Goal: Task Accomplishment & Management: Manage account settings

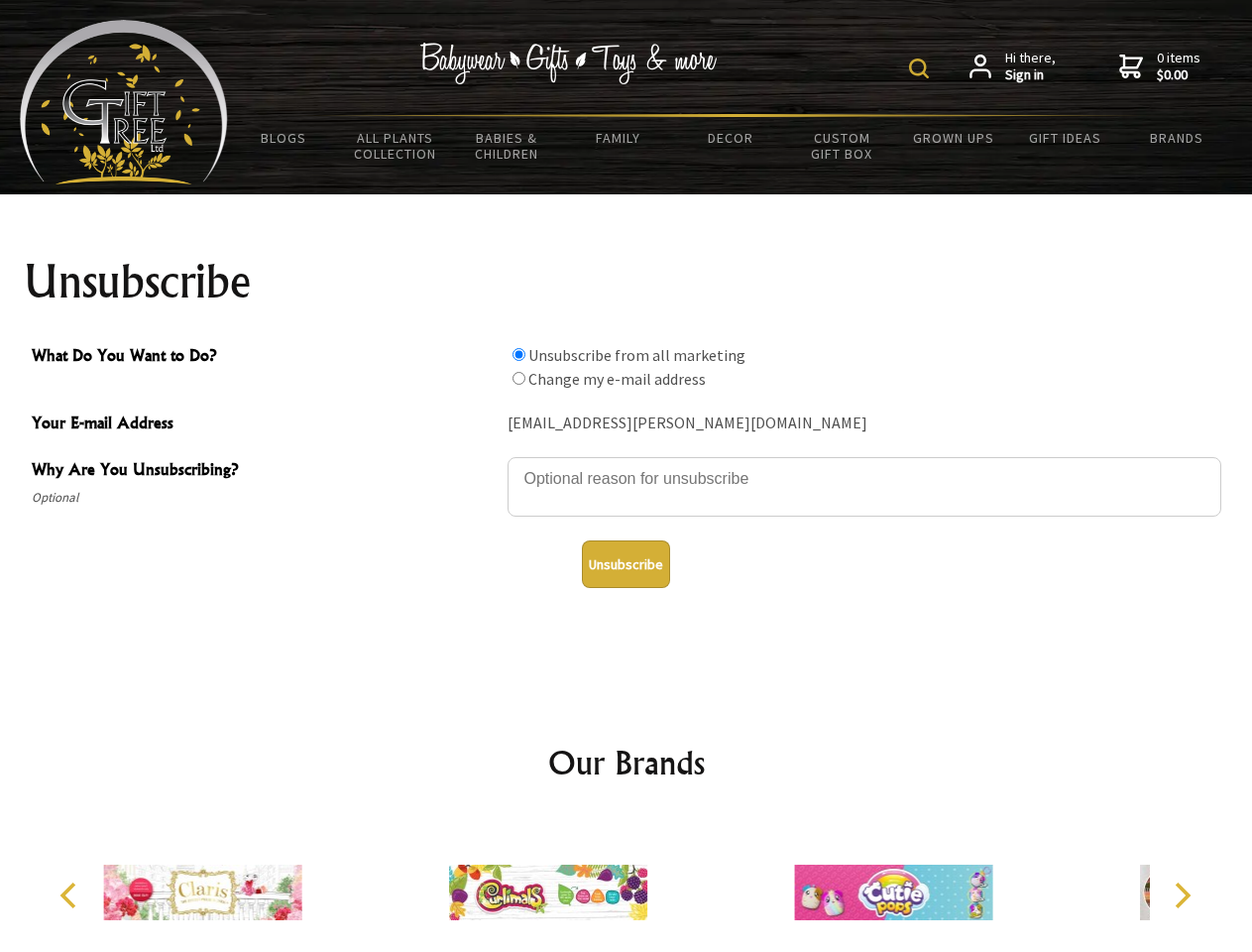
click at [922, 69] on img at bounding box center [919, 69] width 20 height 20
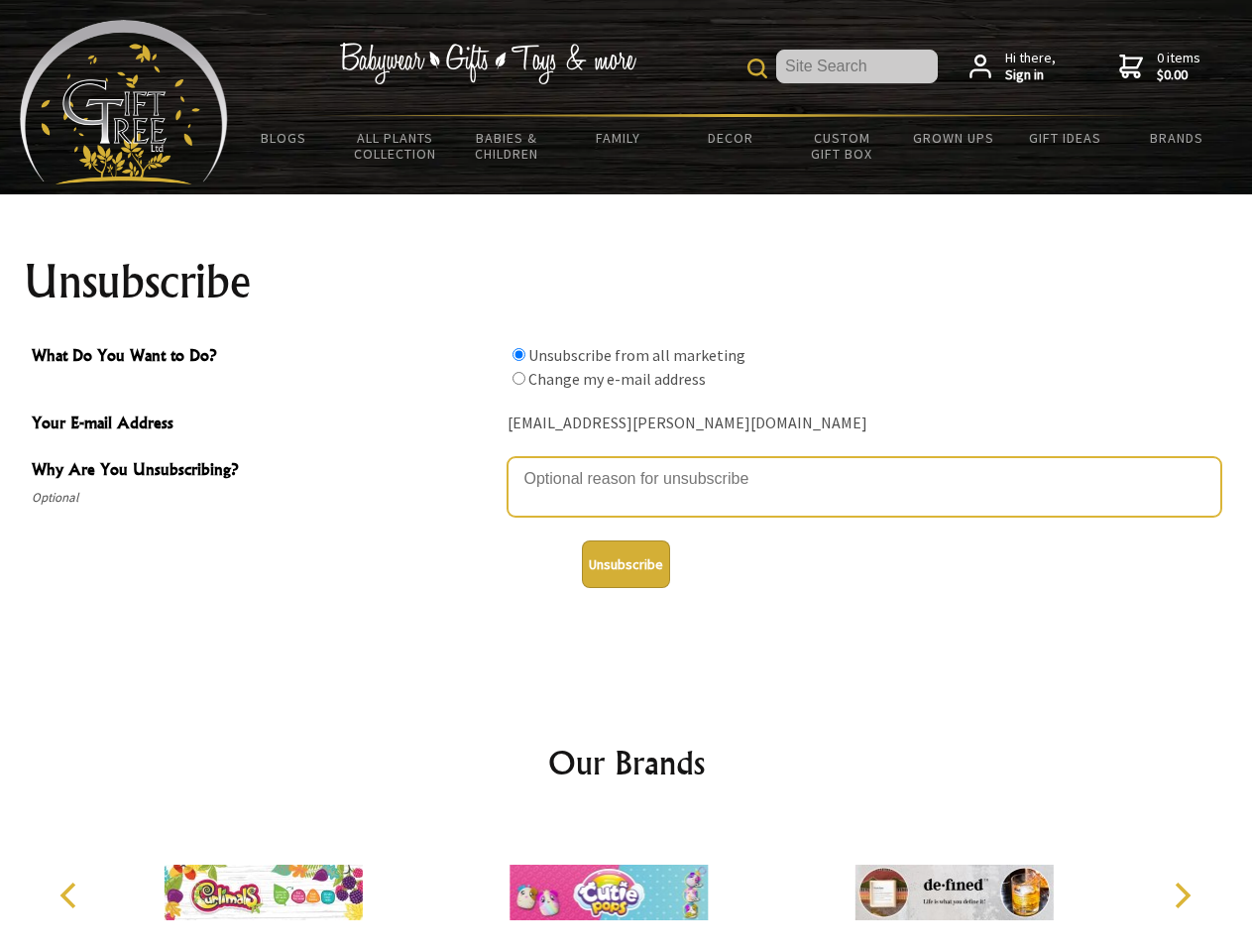
click at [626, 464] on textarea "Why Are You Unsubscribing?" at bounding box center [864, 486] width 714 height 60
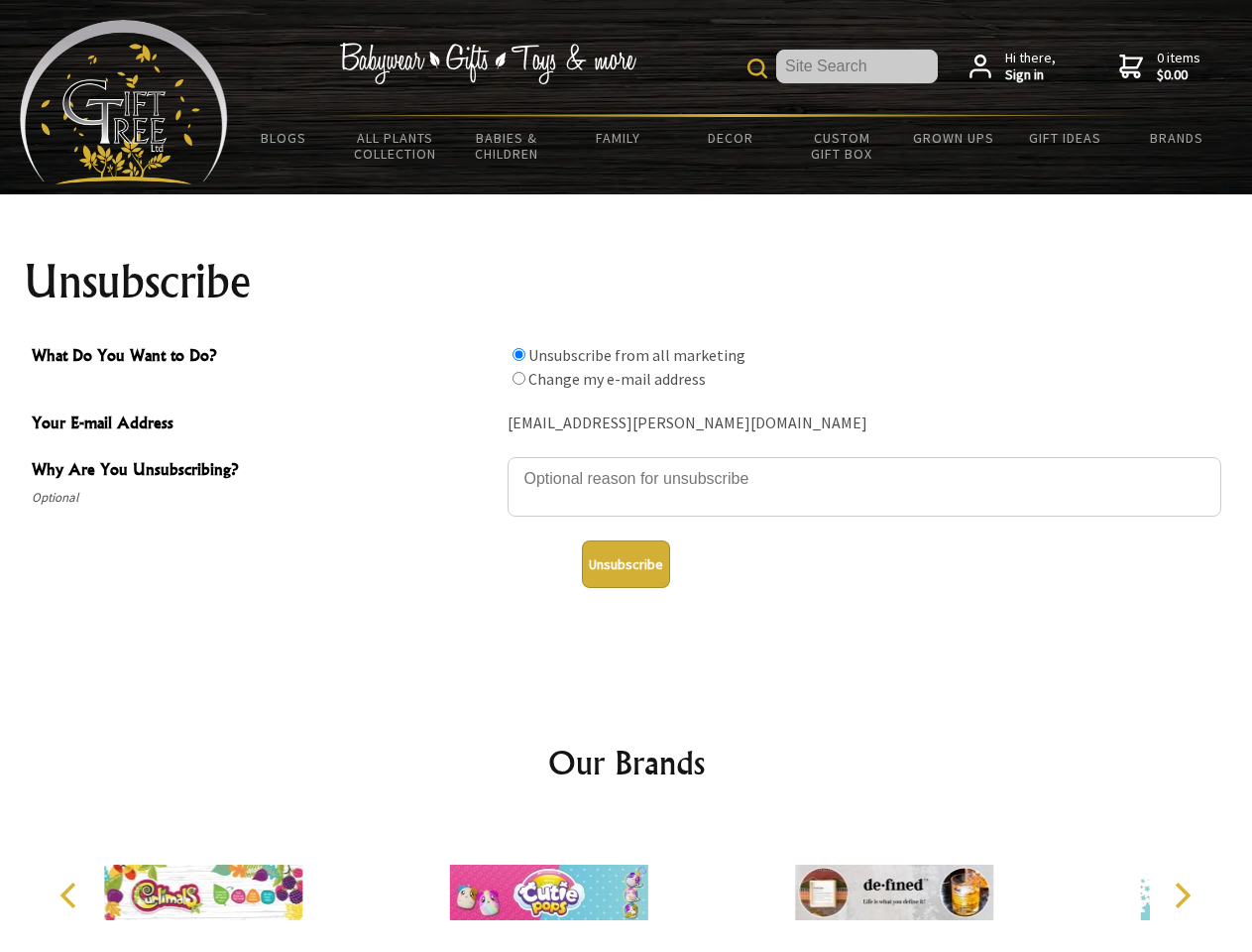
click at [518, 354] on input "What Do You Want to Do?" at bounding box center [518, 354] width 13 height 13
click at [518, 378] on input "What Do You Want to Do?" at bounding box center [518, 378] width 13 height 13
radio input "true"
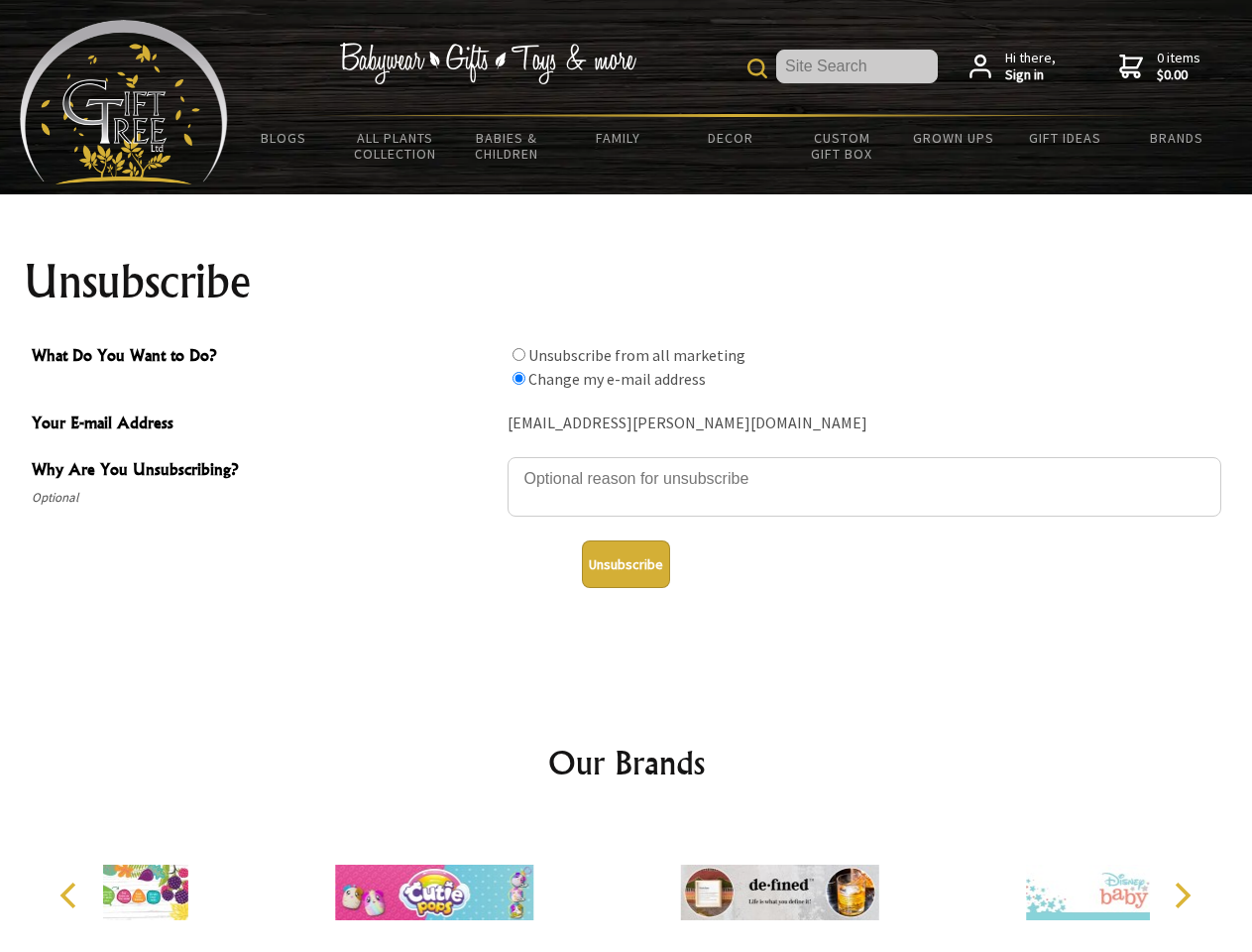
click at [625, 564] on button "Unsubscribe" at bounding box center [626, 564] width 88 height 48
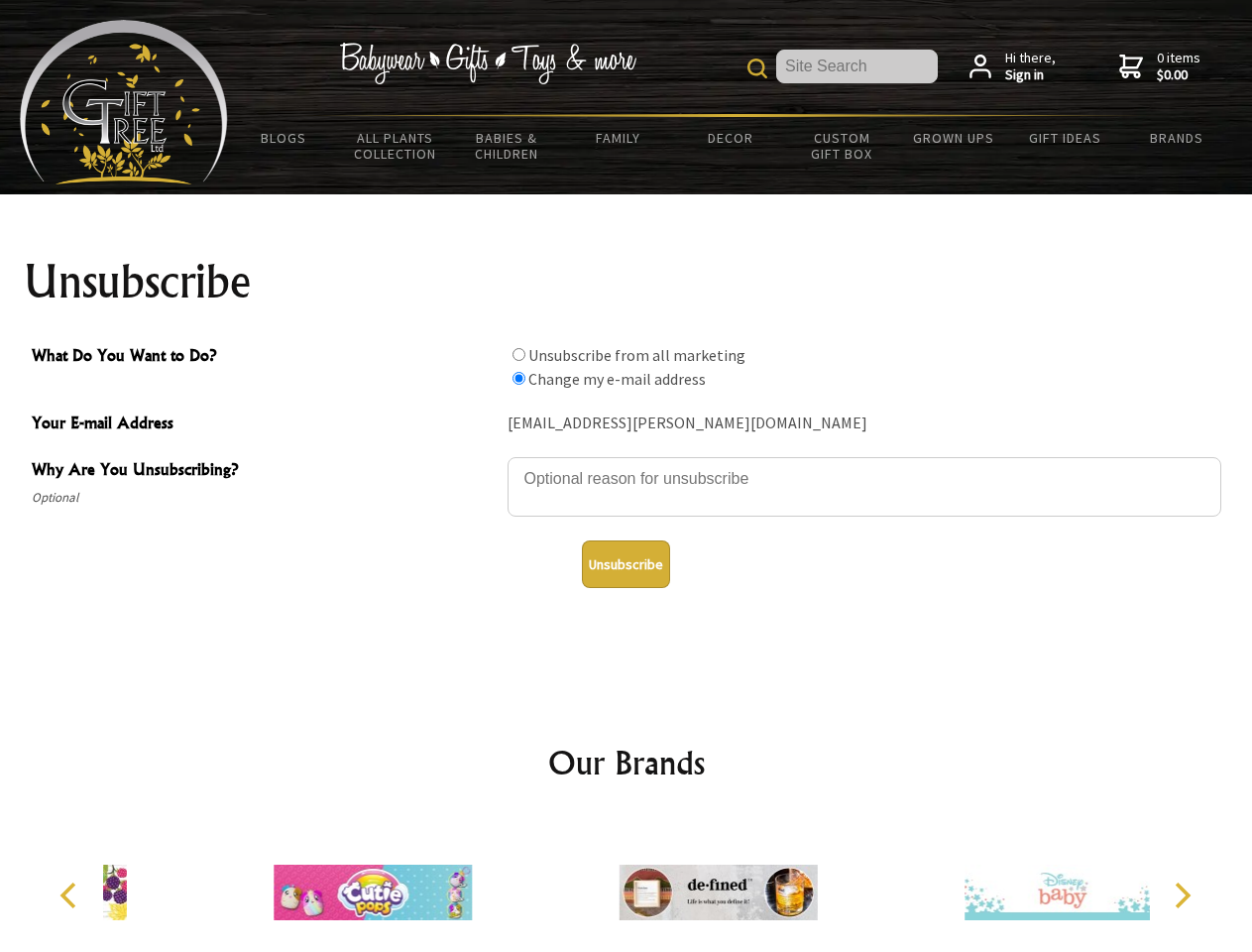
click at [72, 895] on icon "Previous" at bounding box center [71, 895] width 26 height 26
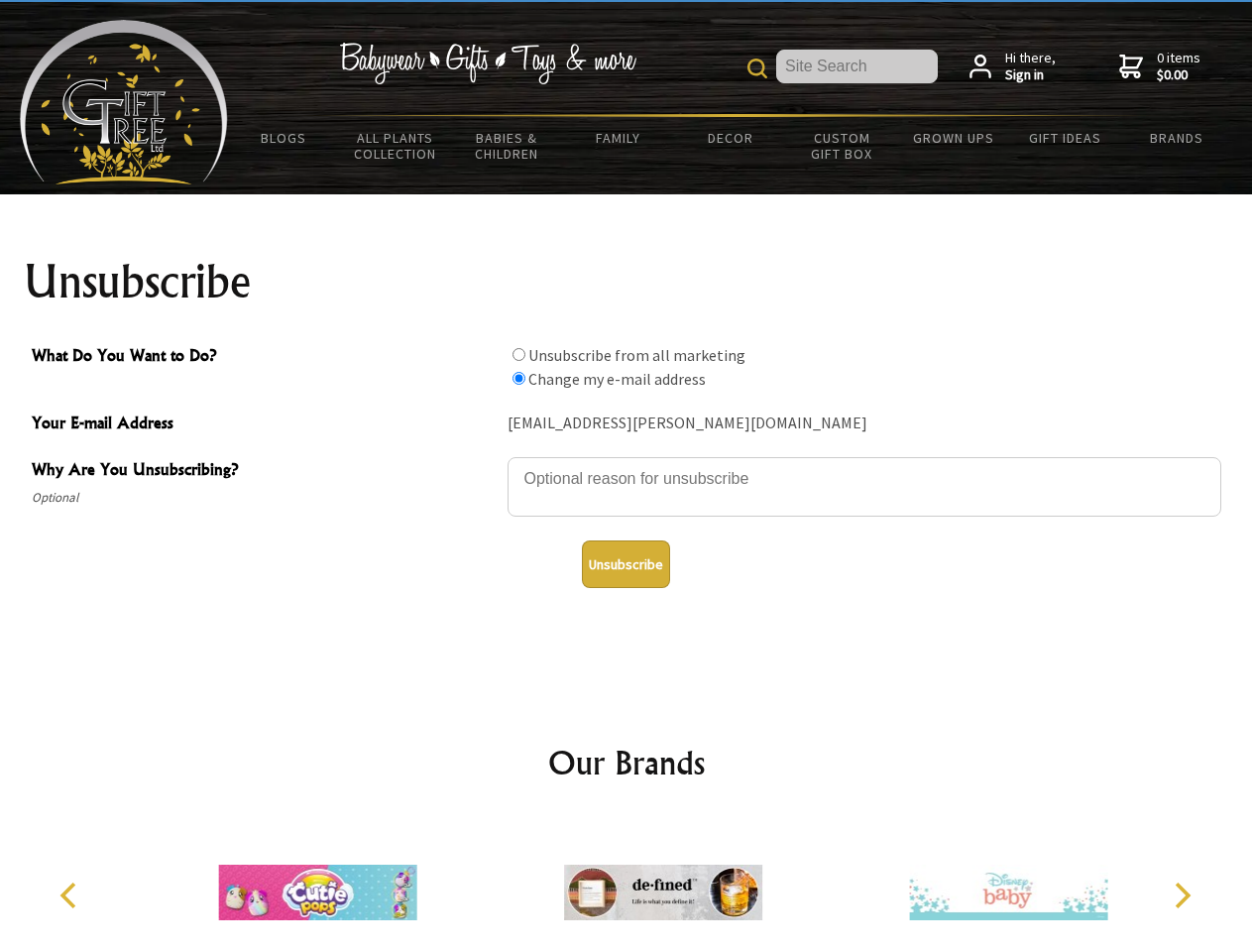
click at [1181, 895] on icon "Next" at bounding box center [1180, 895] width 26 height 26
